Goal: Navigation & Orientation: Find specific page/section

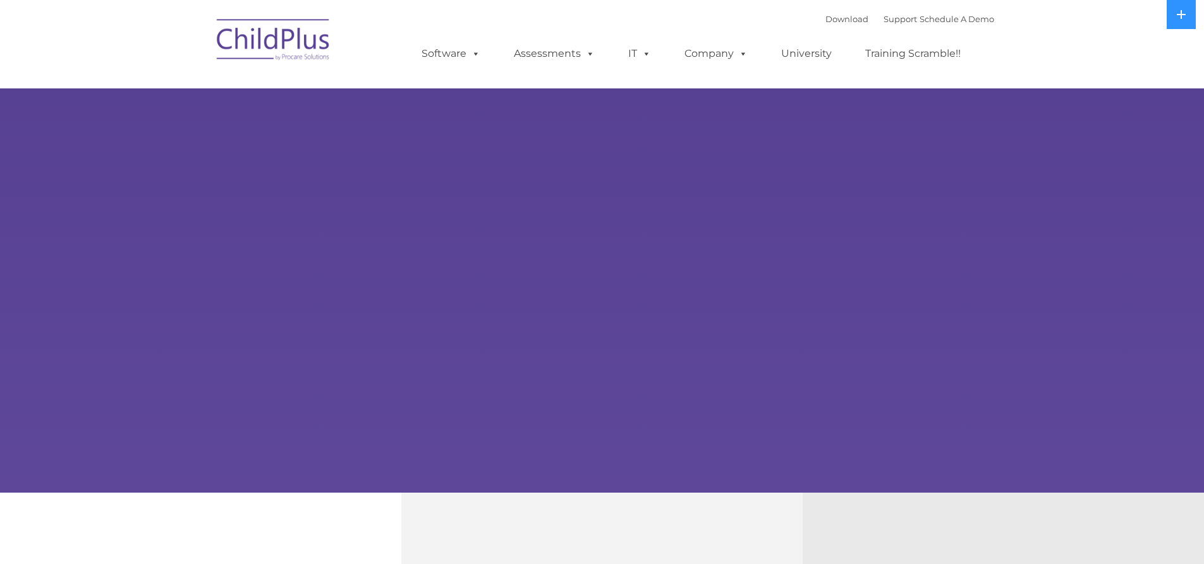
select select "MEDIUM"
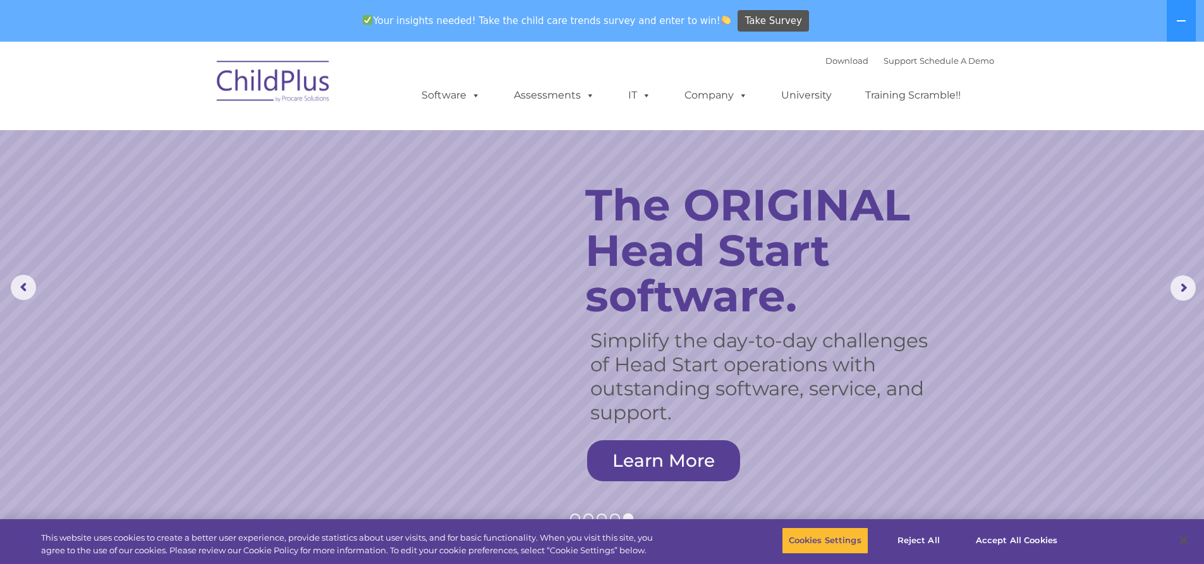
click at [582, 78] on ul "Software ChildPlus: The original and most widely-used Head Start data managemen…" at bounding box center [695, 95] width 598 height 51
click at [1177, 18] on icon at bounding box center [1181, 21] width 10 height 10
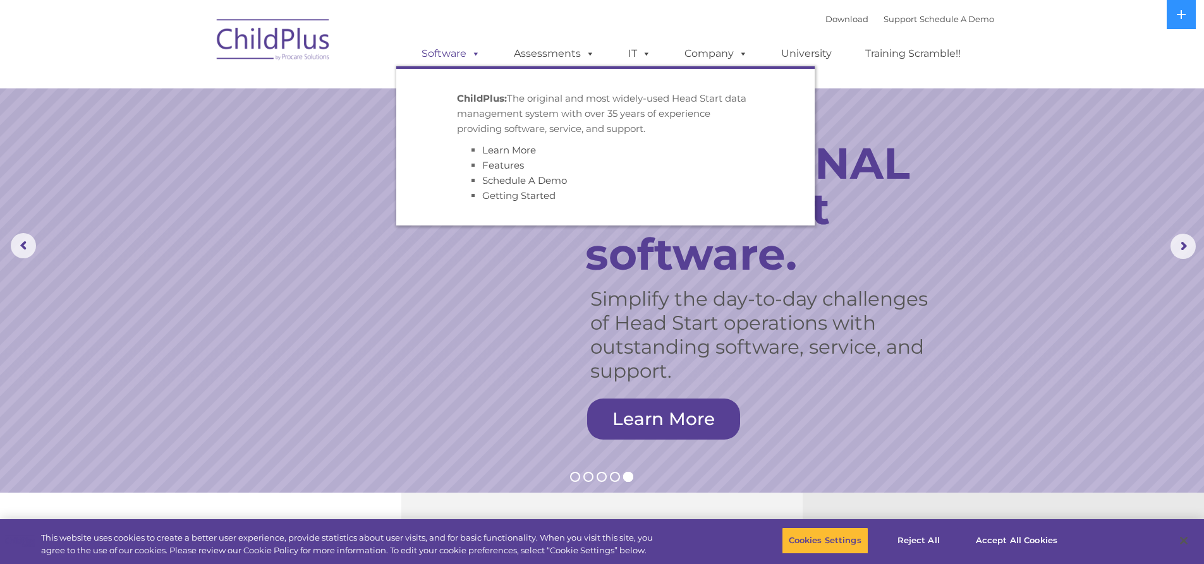
click at [459, 58] on link "Software" at bounding box center [451, 53] width 84 height 25
